Goal: Book appointment/travel/reservation

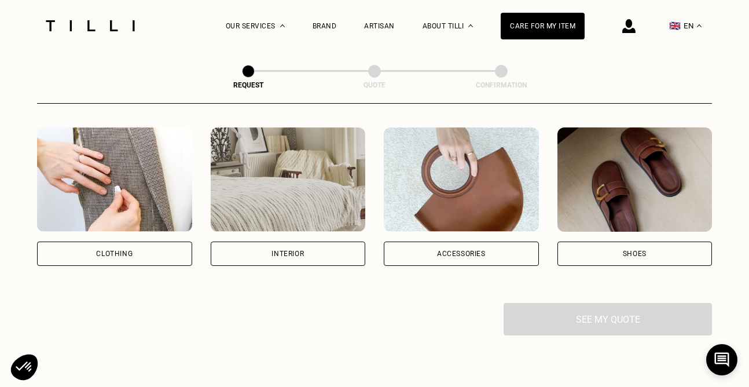
scroll to position [206, 0]
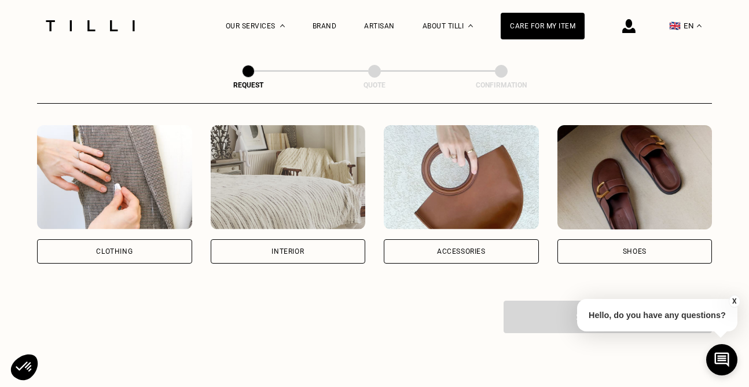
click at [248, 250] on div "Interior" at bounding box center [288, 251] width 155 height 24
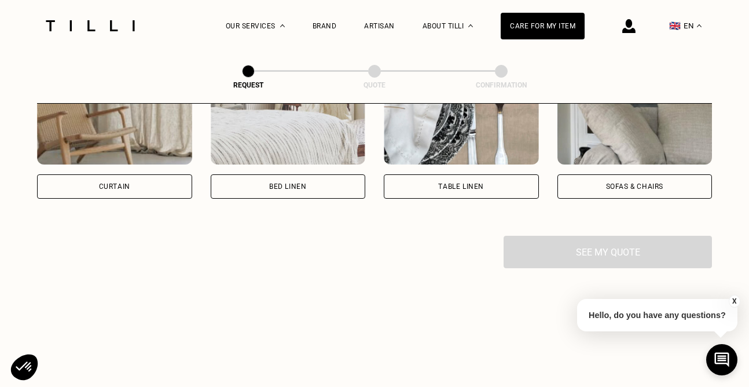
scroll to position [587, 0]
click at [147, 189] on div "Curtain" at bounding box center [114, 185] width 155 height 24
select select "FR"
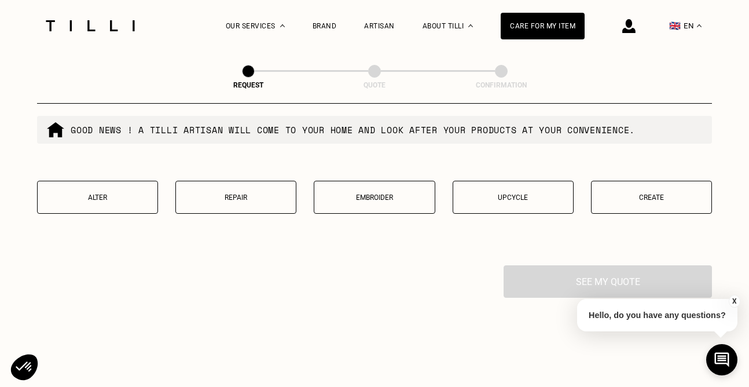
scroll to position [1131, 0]
click at [123, 193] on p "Alter" at bounding box center [97, 197] width 108 height 8
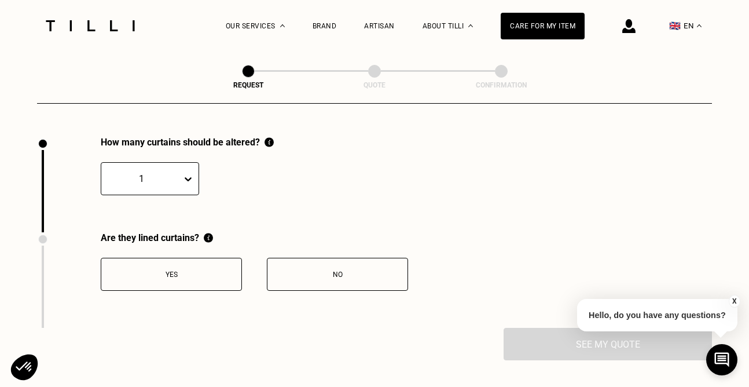
scroll to position [1266, 0]
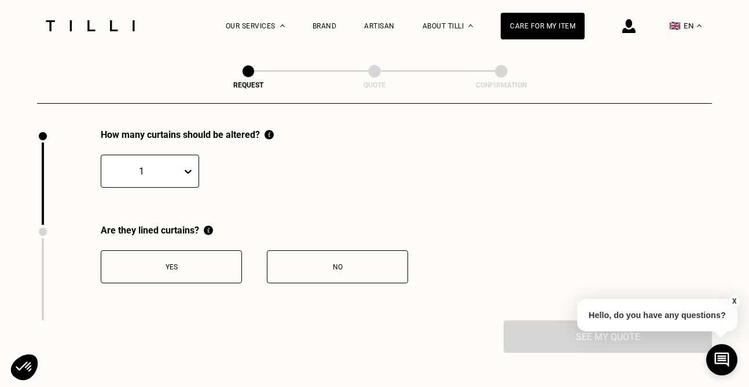
click at [170, 176] on div at bounding box center [141, 170] width 69 height 13
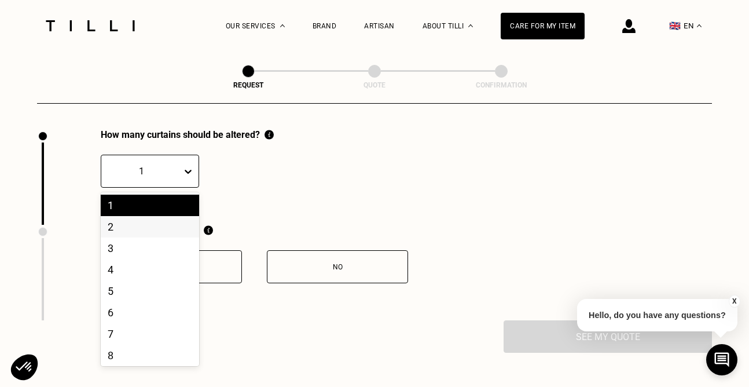
click at [154, 224] on div "2" at bounding box center [150, 226] width 98 height 21
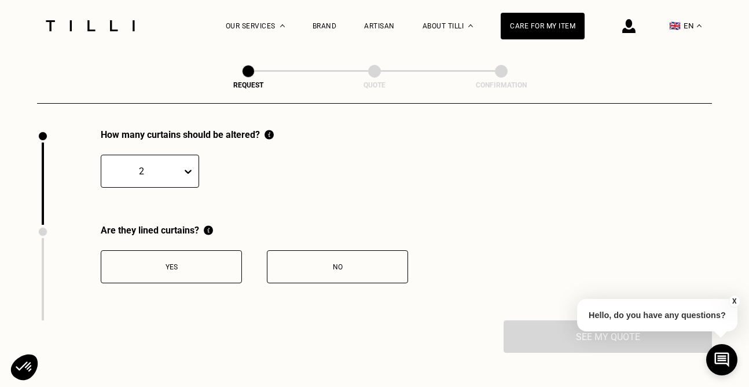
click at [327, 265] on div "No" at bounding box center [337, 267] width 129 height 8
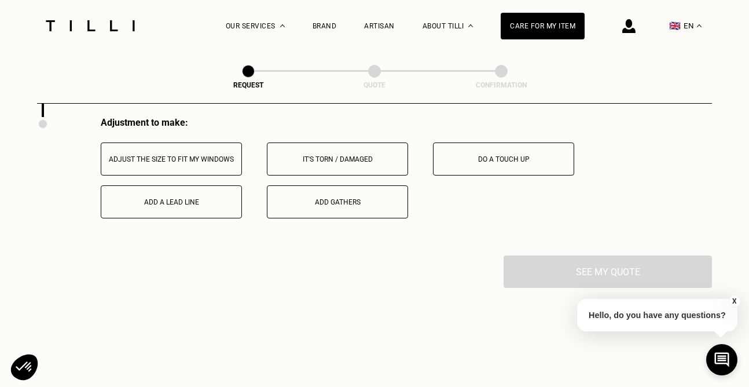
scroll to position [1472, 0]
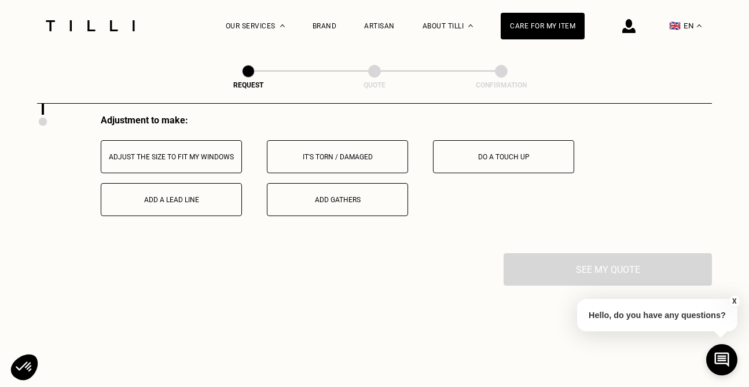
click at [213, 159] on div "Adjust the size to fit my windows" at bounding box center [171, 157] width 129 height 8
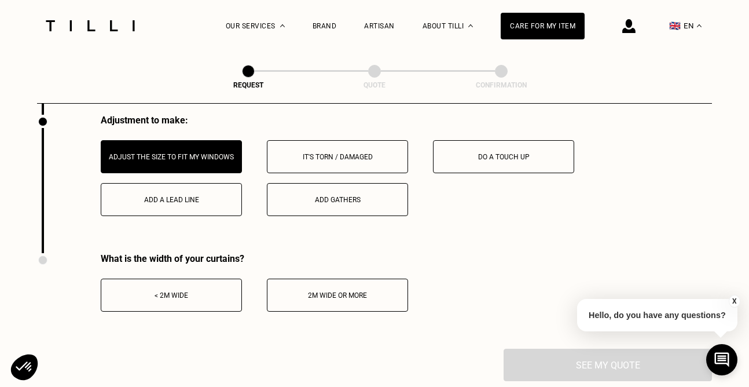
click at [196, 291] on button "< 2m wide" at bounding box center [171, 295] width 141 height 33
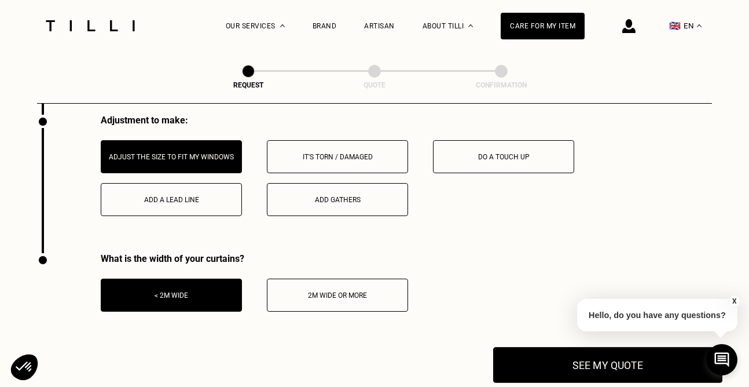
click at [533, 358] on button "See my quote" at bounding box center [607, 365] width 229 height 36
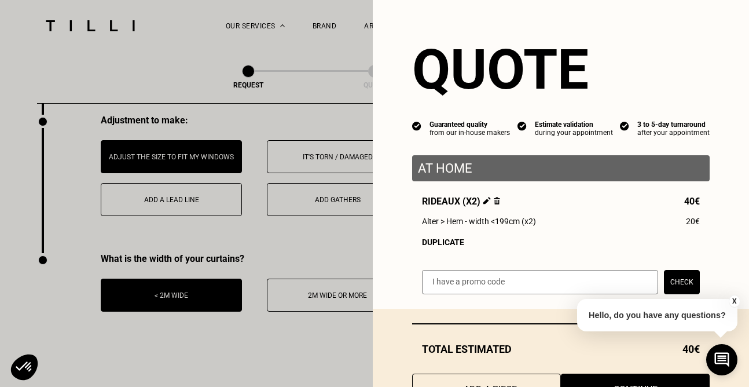
scroll to position [49, 0]
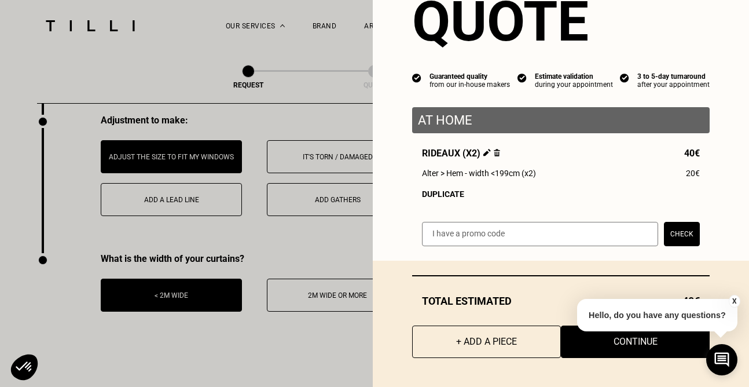
click at [734, 296] on button "X" at bounding box center [735, 301] width 12 height 13
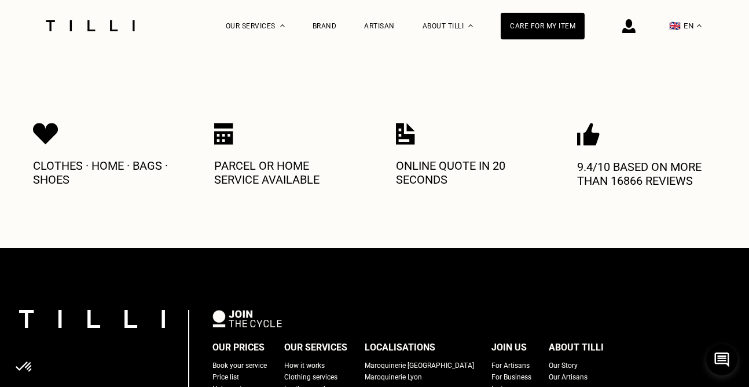
scroll to position [1870, 0]
